Goal: Information Seeking & Learning: Learn about a topic

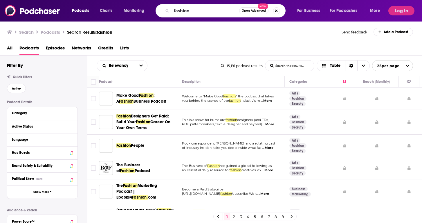
click at [166, 10] on div "fashion Open Advanced New" at bounding box center [221, 10] width 130 height 13
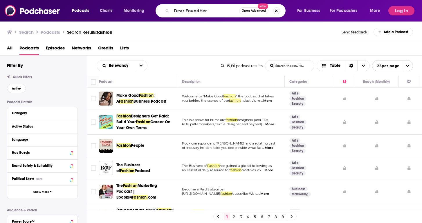
type input "Dear FoundHer"
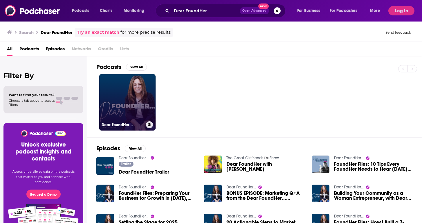
click at [128, 101] on link "Dear FoundHer..." at bounding box center [127, 102] width 56 height 56
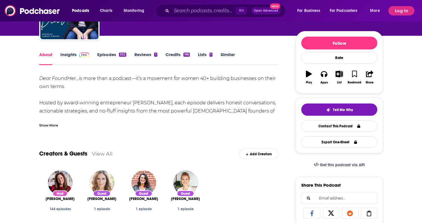
scroll to position [49, 0]
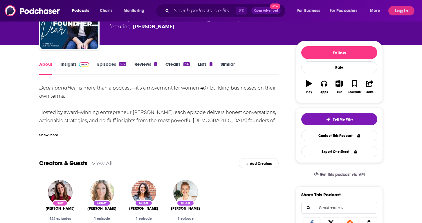
click at [113, 65] on link "Episodes 302" at bounding box center [111, 67] width 29 height 13
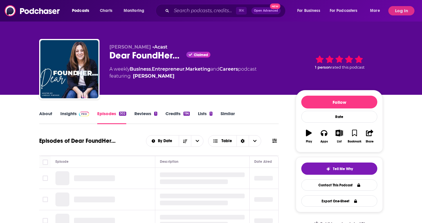
scroll to position [3, 0]
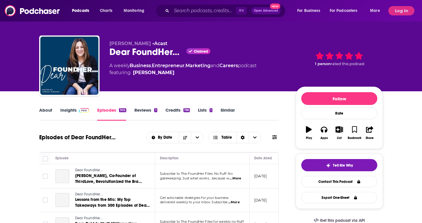
click at [70, 108] on link "Insights" at bounding box center [74, 113] width 29 height 13
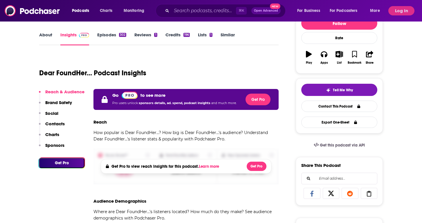
scroll to position [73, 0]
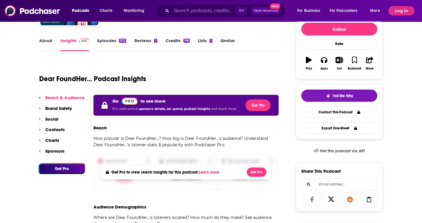
click at [402, 4] on div "Podcasts Charts Monitoring ⌘ K Open Advanced New For Business For Podcasters Mo…" at bounding box center [211, 10] width 422 height 21
click at [402, 6] on button "Log In" at bounding box center [402, 10] width 26 height 9
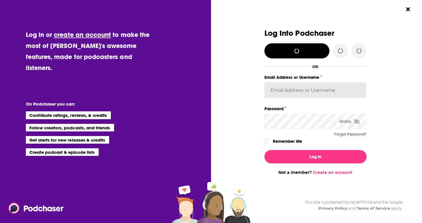
type input "autumncomm"
click at [307, 95] on input "autumncomm" at bounding box center [316, 90] width 102 height 16
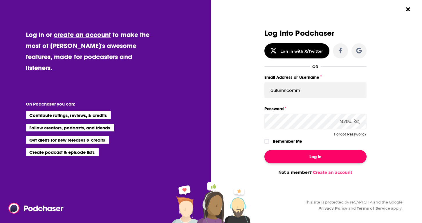
click at [303, 156] on button "Log In" at bounding box center [316, 156] width 102 height 13
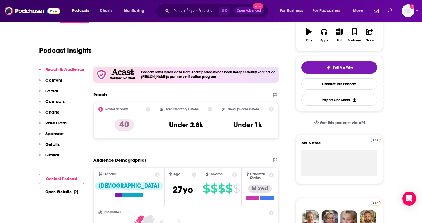
scroll to position [87, 0]
